Goal: Information Seeking & Learning: Learn about a topic

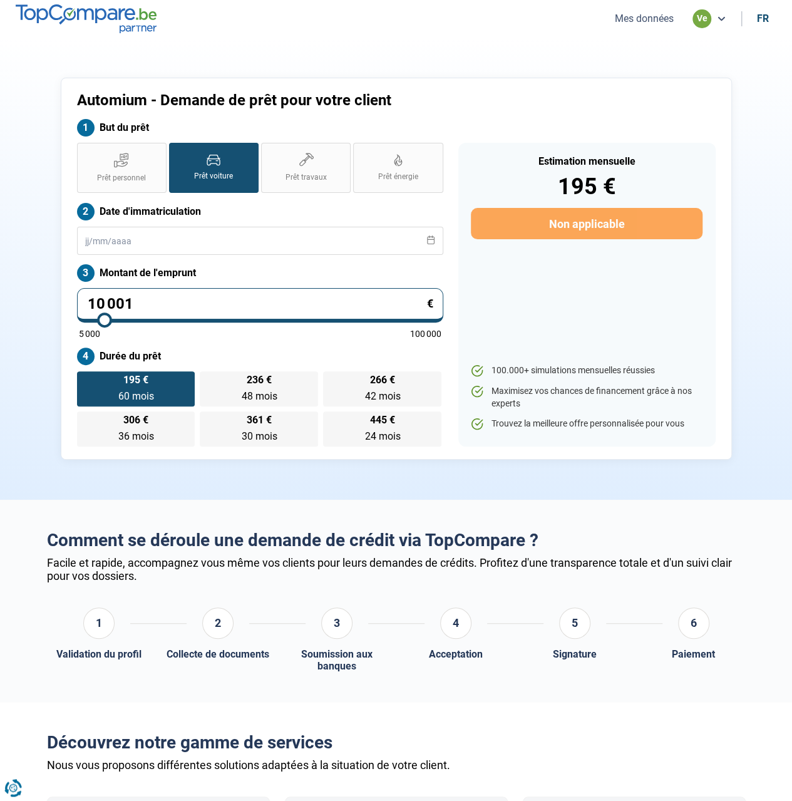
click at [638, 24] on button "Mes données" at bounding box center [644, 18] width 66 height 13
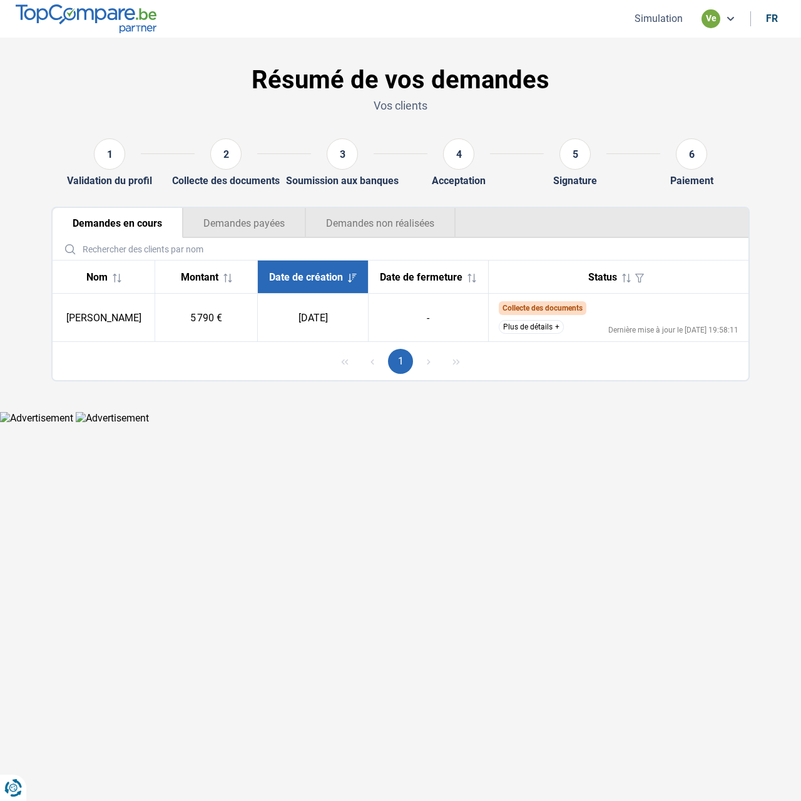
click at [553, 331] on button "Plus de détails" at bounding box center [531, 327] width 65 height 14
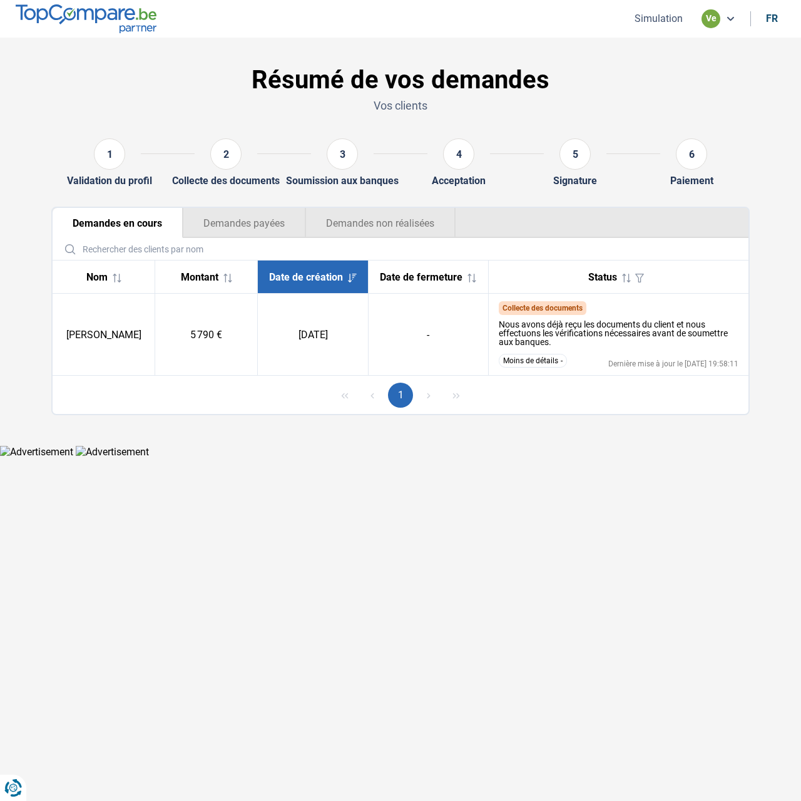
click at [517, 359] on button "Moins de détails" at bounding box center [533, 361] width 68 height 14
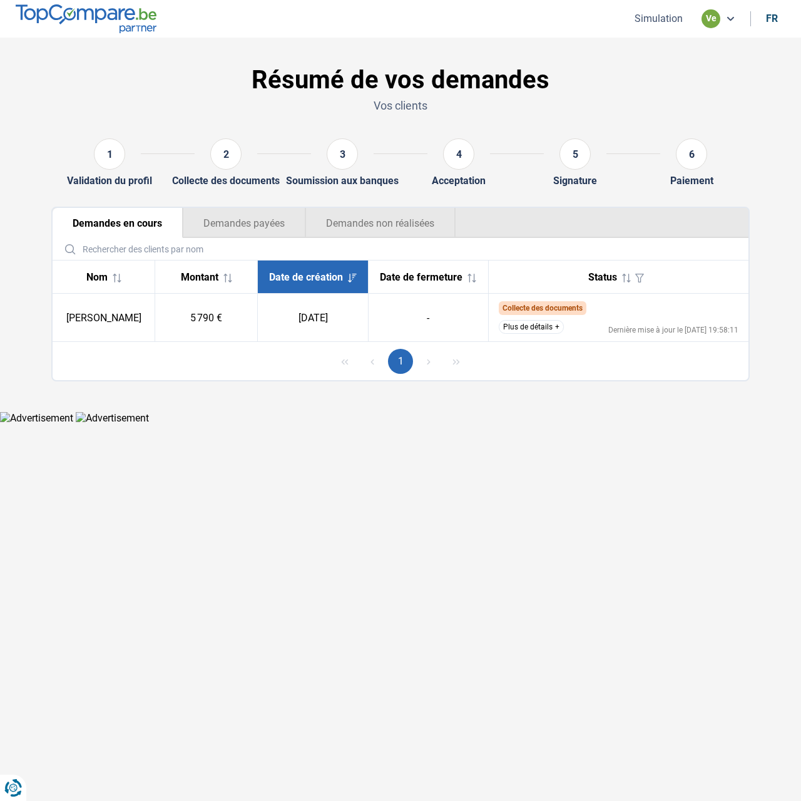
click at [538, 325] on button "Plus de détails" at bounding box center [531, 327] width 65 height 14
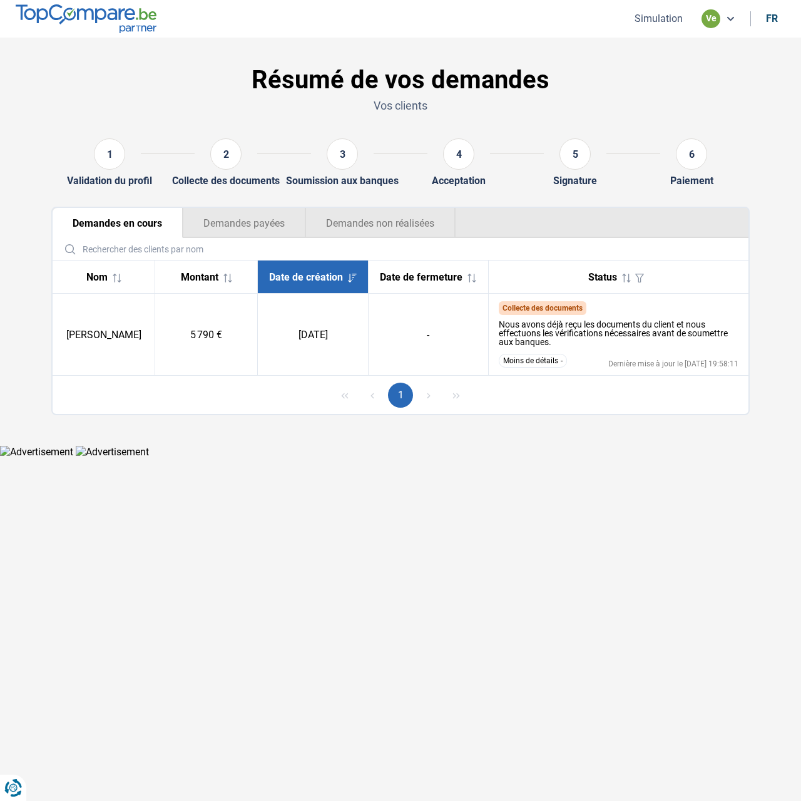
click at [254, 458] on html "Vous avez le contrôle de vos données Nous utilisons des cookies, tout comme nos…" at bounding box center [400, 229] width 801 height 458
